Goal: Check status: Check status

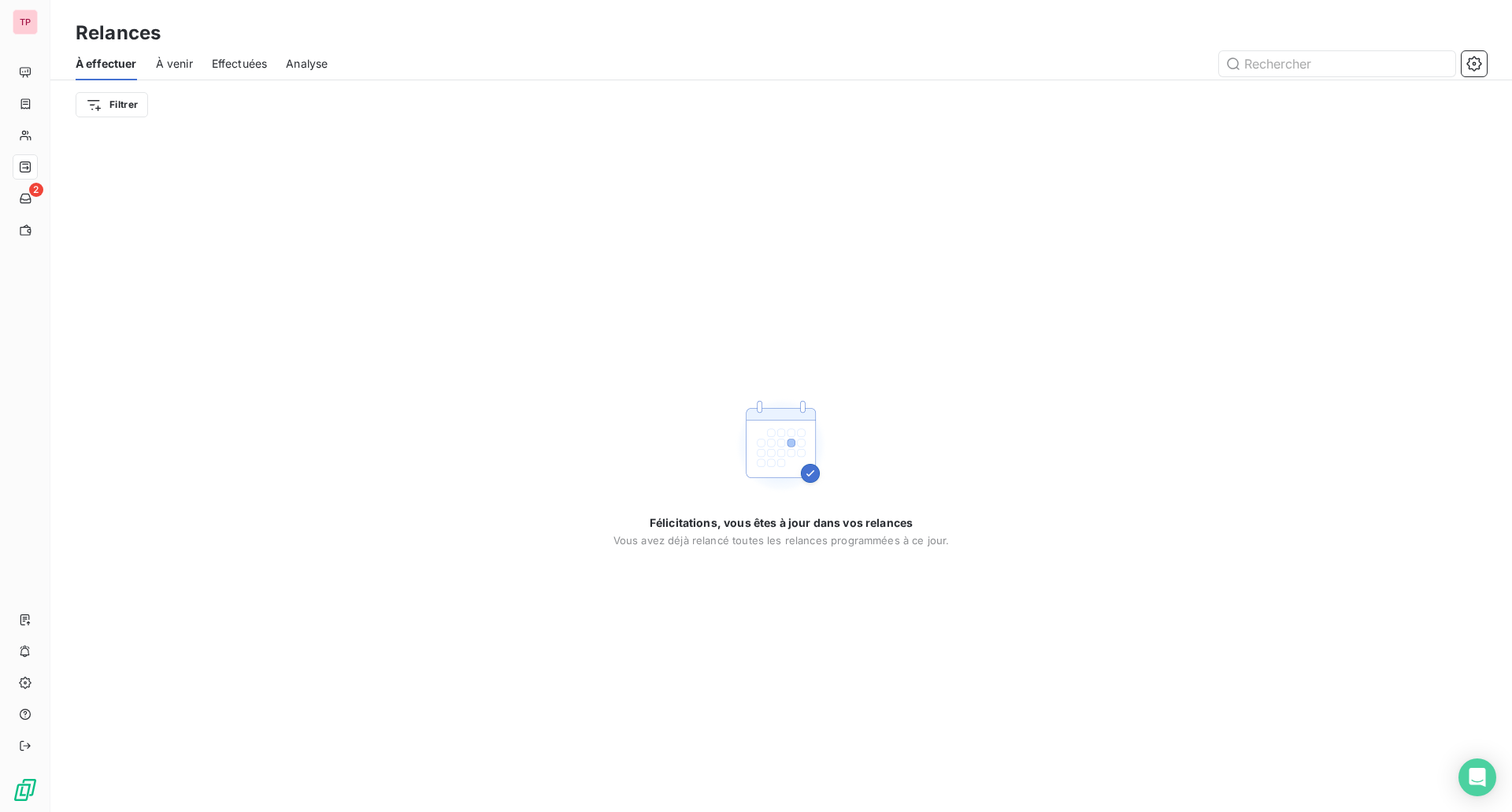
click at [245, 59] on span "Effectuées" at bounding box center [239, 64] width 56 height 16
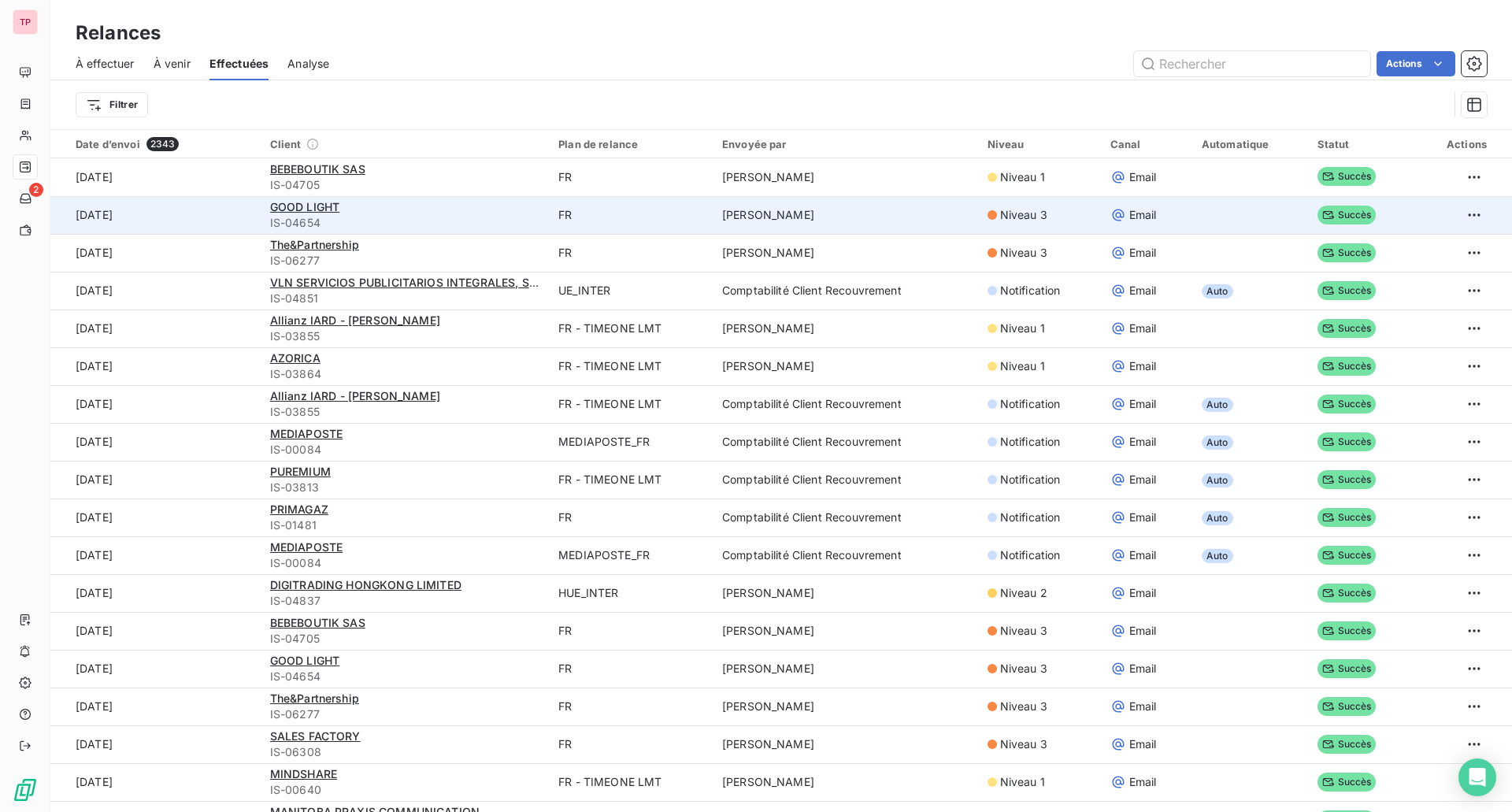
click at [1468, 205] on td at bounding box center [1461, 214] width 100 height 37
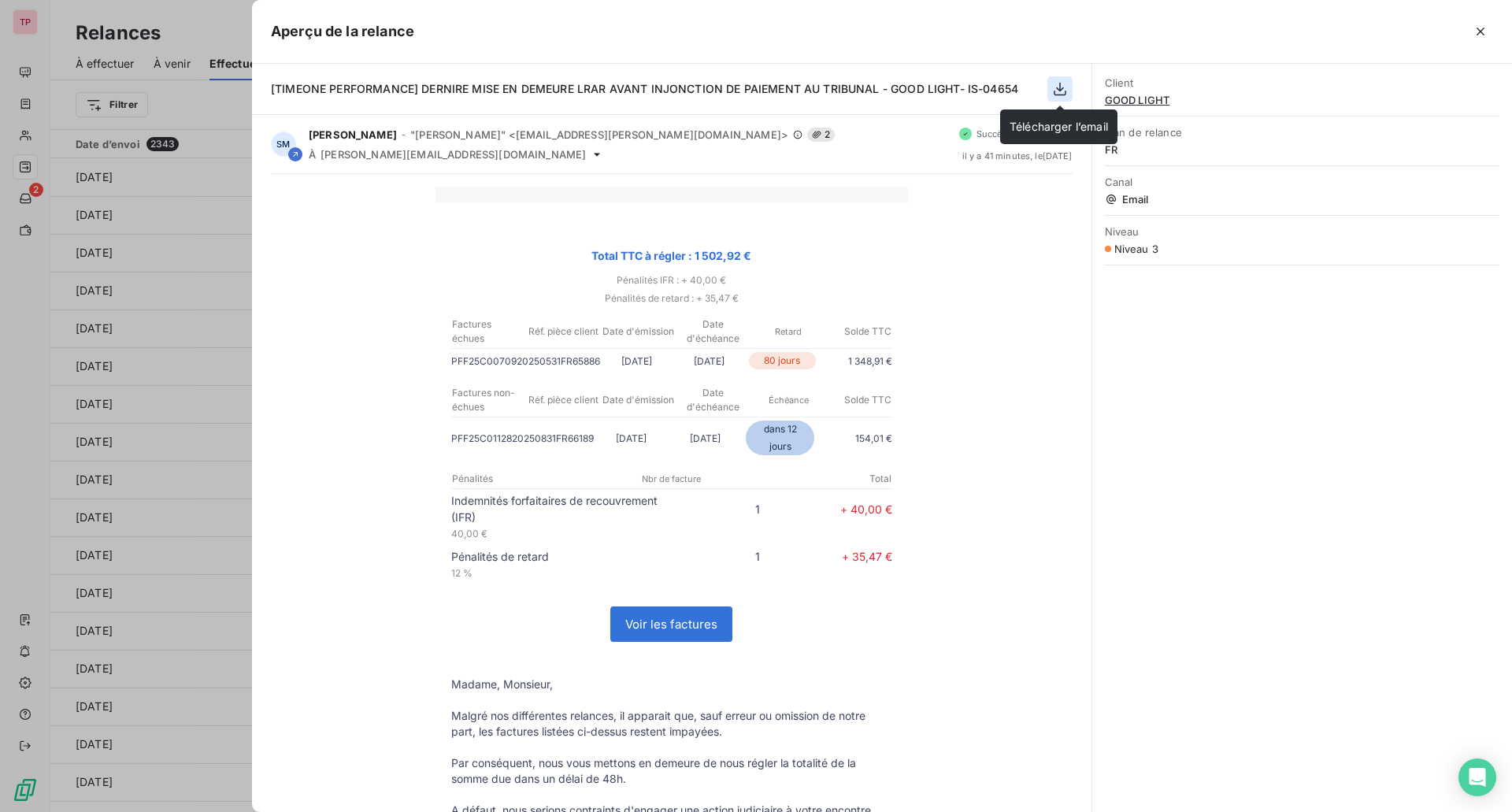
click at [1060, 92] on icon "button" at bounding box center [1060, 89] width 16 height 16
click at [167, 193] on div at bounding box center [756, 406] width 1512 height 812
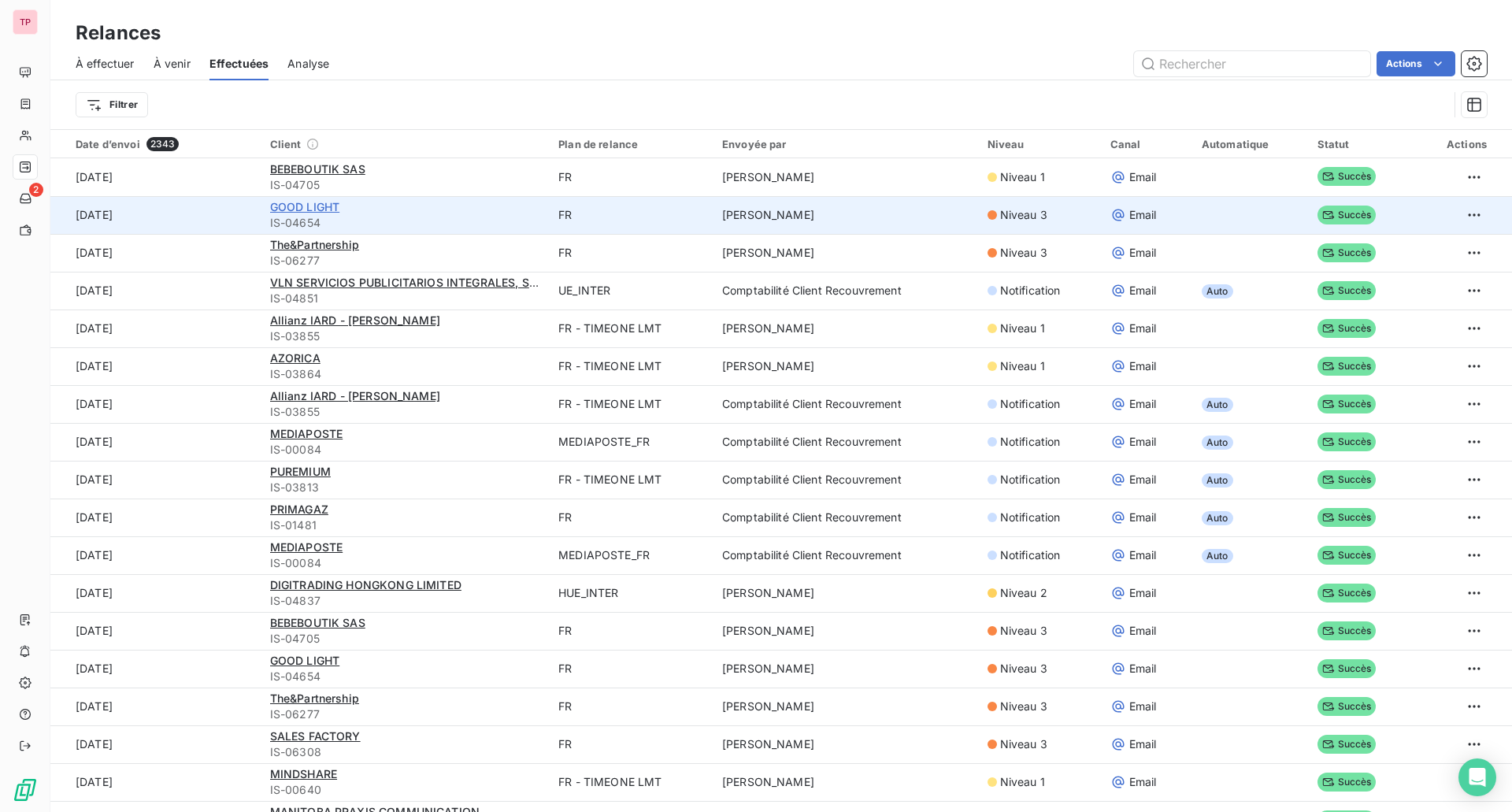
click at [305, 203] on span "GOOD LIGHT" at bounding box center [305, 206] width 70 height 13
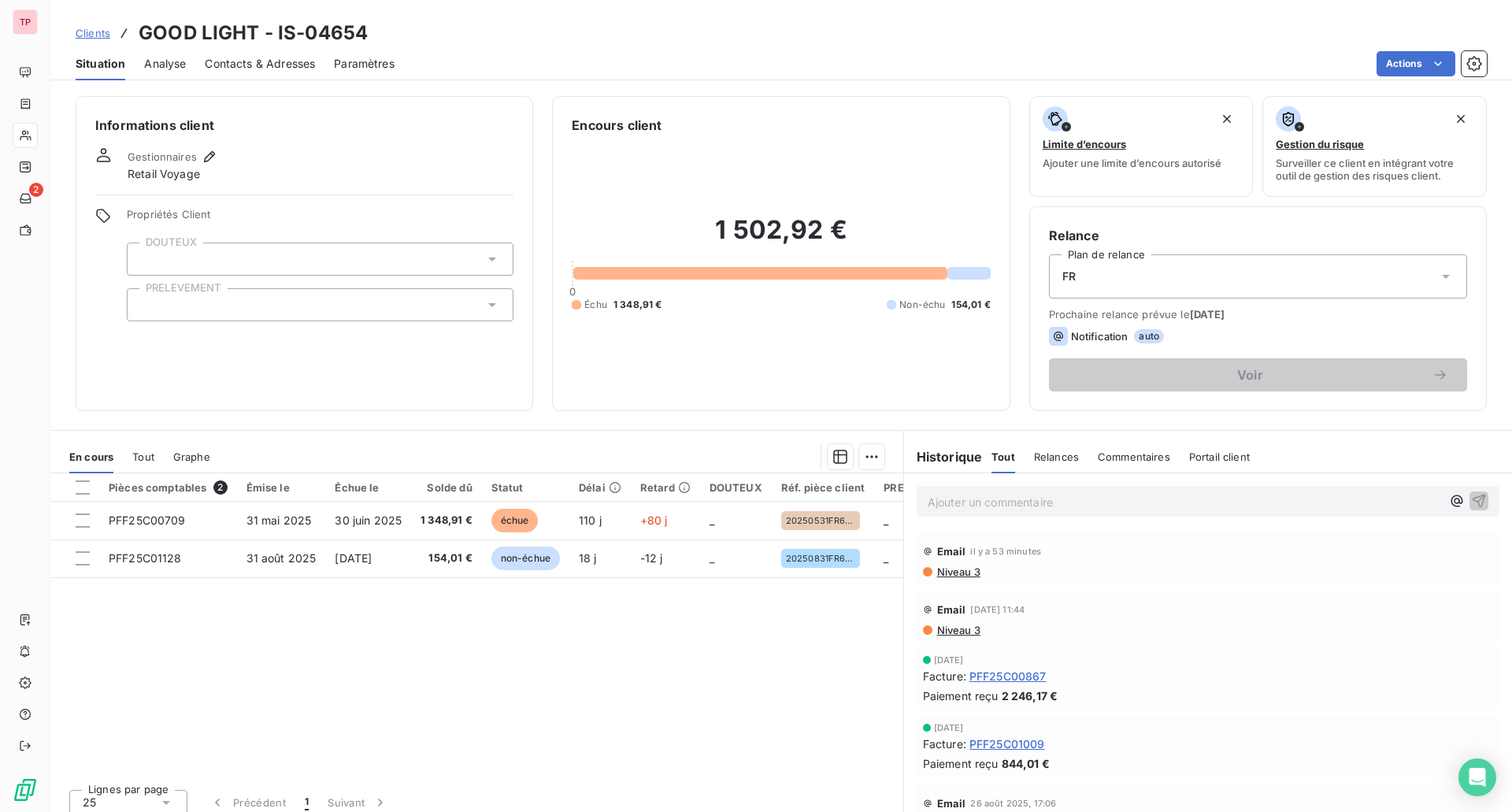
click at [949, 570] on span "Niveau 3" at bounding box center [958, 572] width 44 height 12
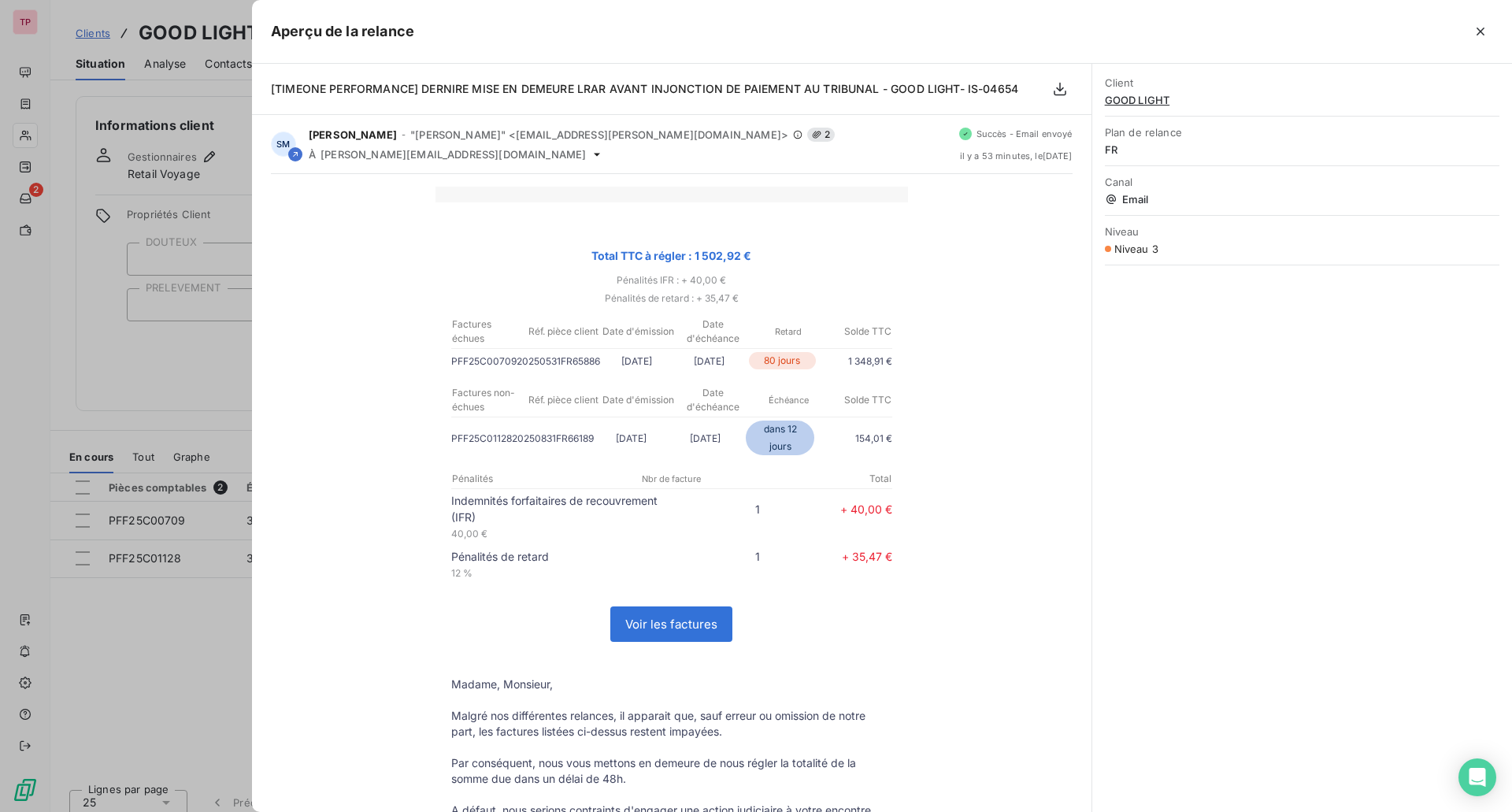
scroll to position [469, 0]
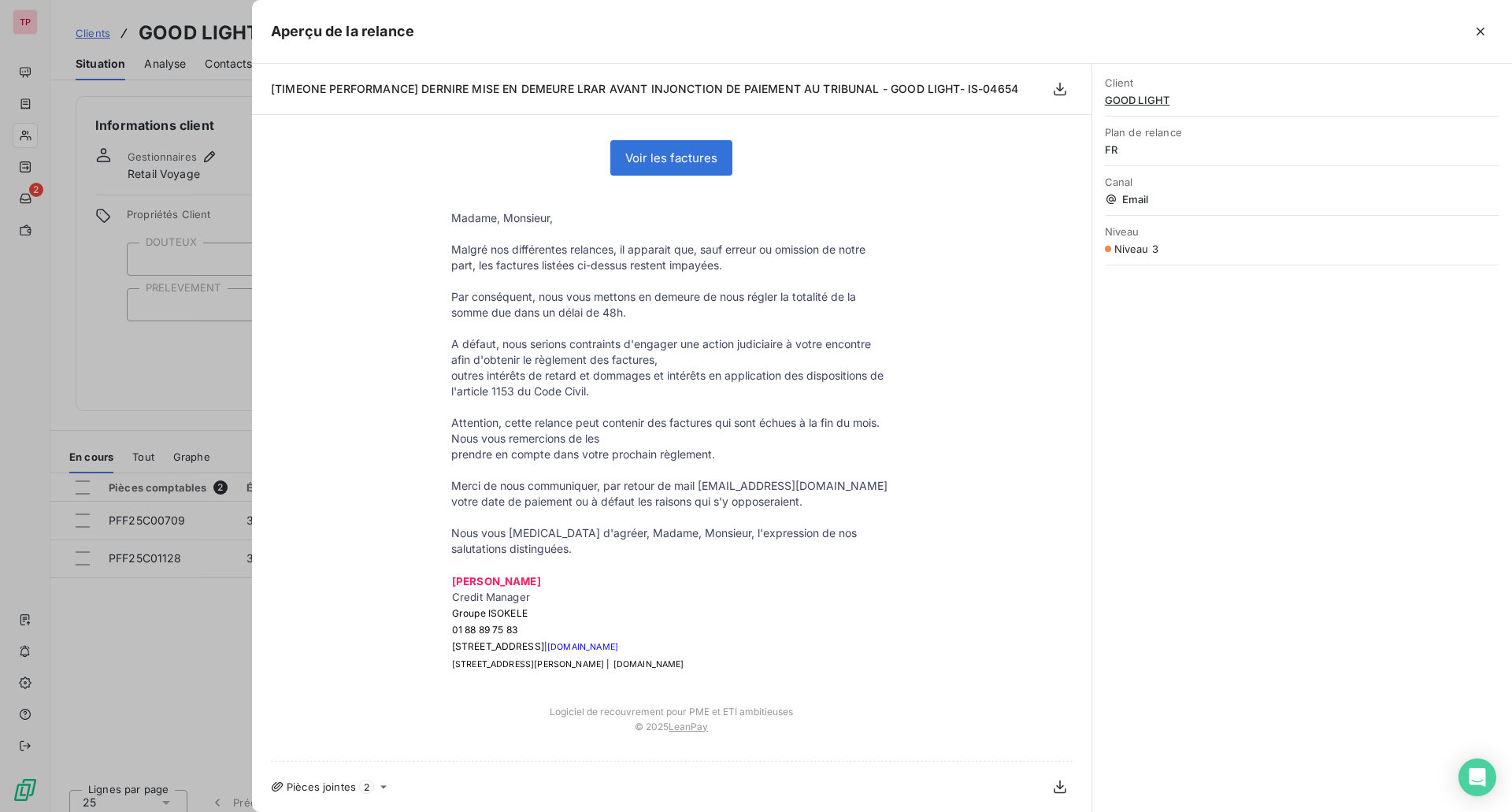
click at [382, 785] on icon at bounding box center [383, 787] width 6 height 4
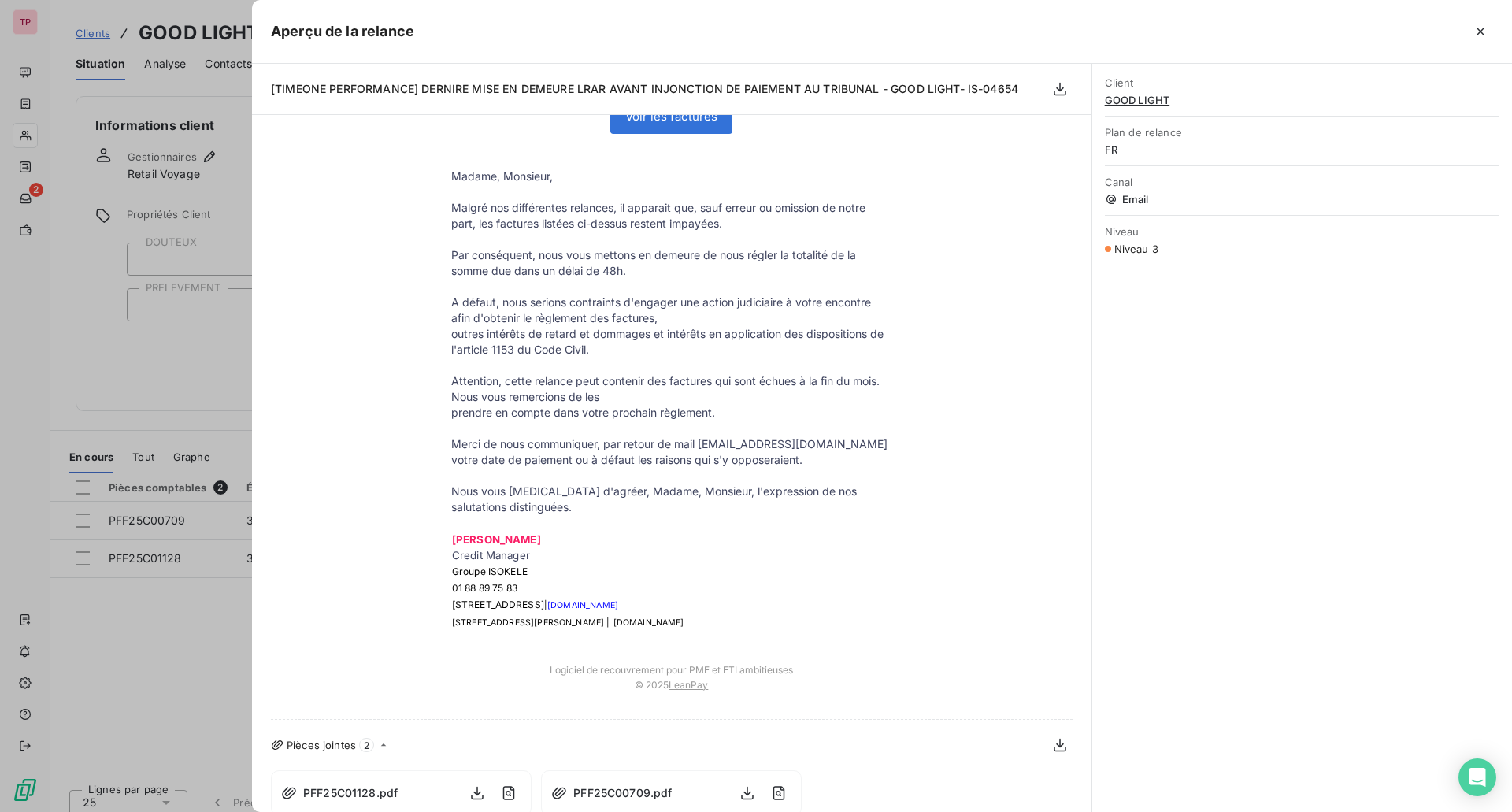
scroll to position [527, 0]
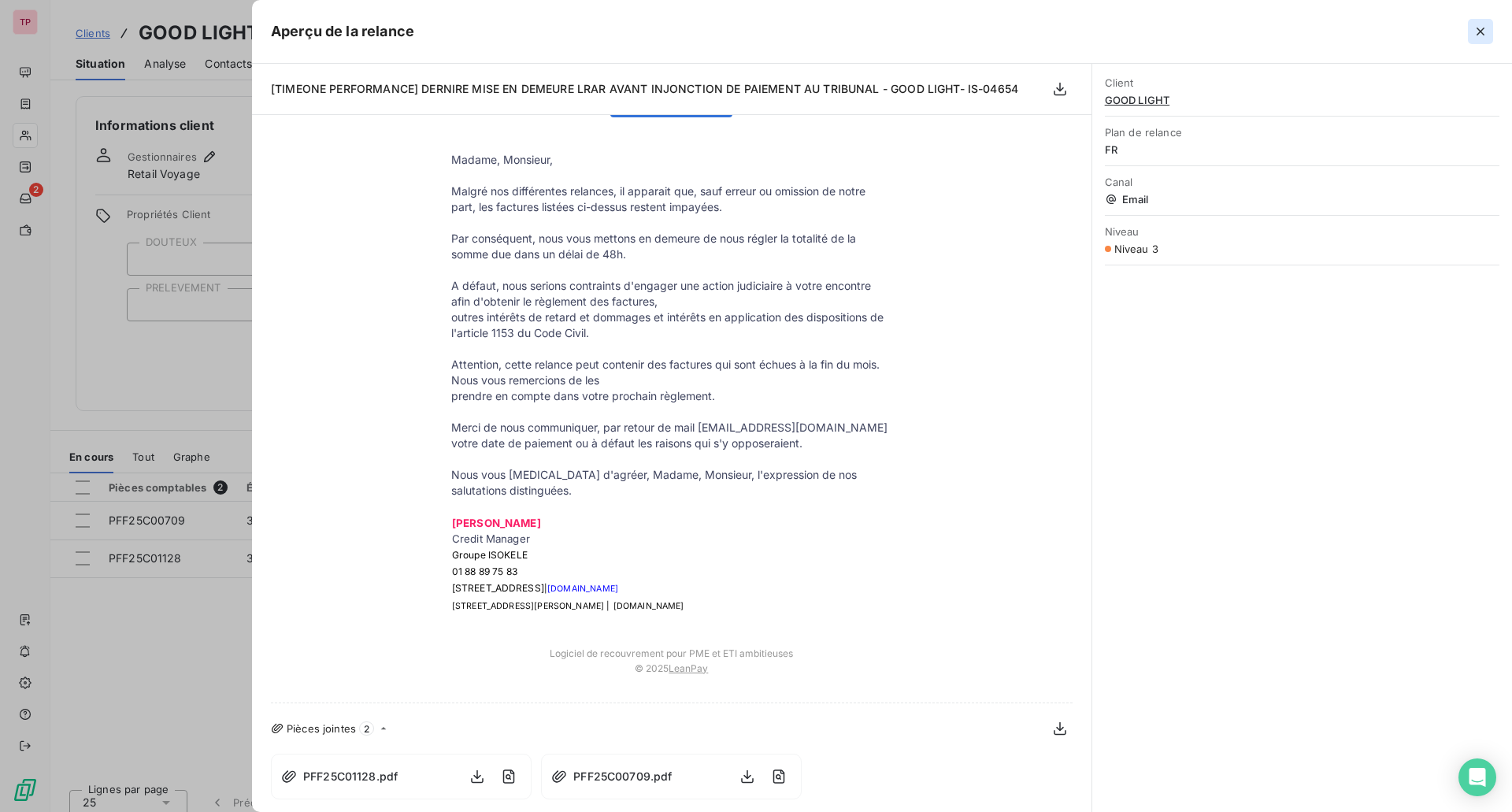
click at [1478, 30] on icon "button" at bounding box center [1480, 31] width 8 height 8
